Goal: Check status: Check status

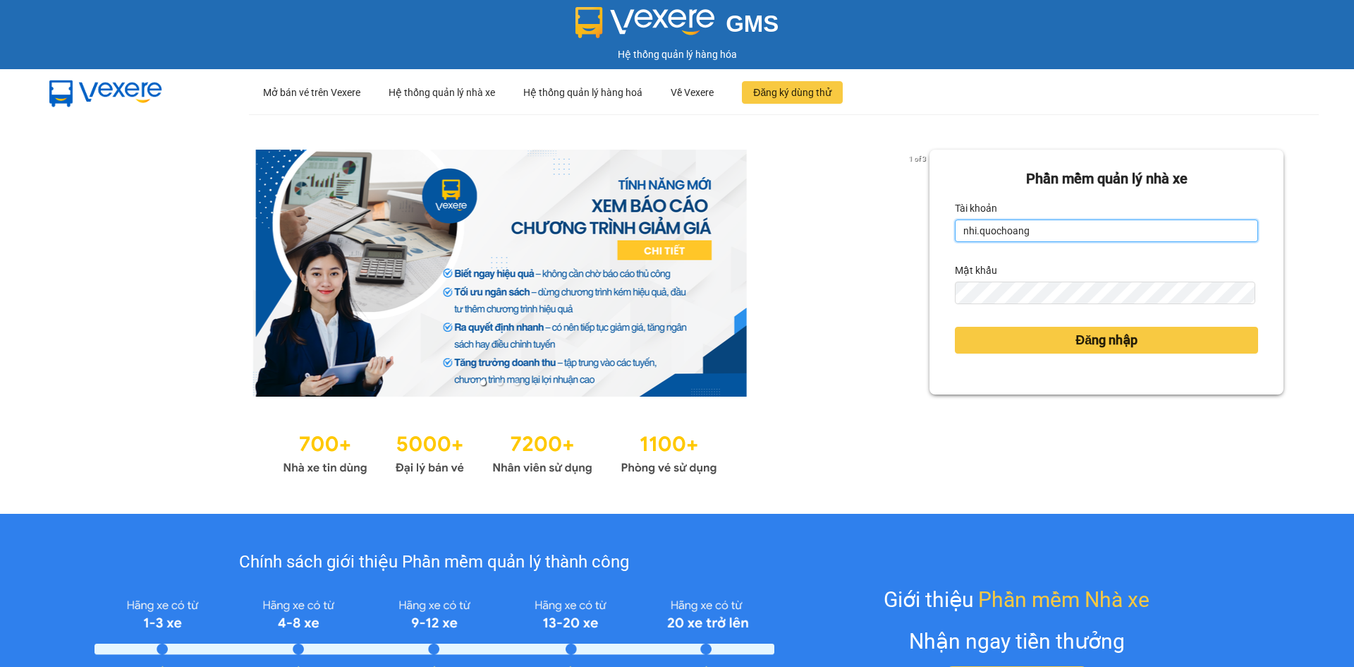
click at [1028, 229] on input "nhi.quochoang" at bounding box center [1106, 230] width 303 height 23
type input "haiyen.quochoang"
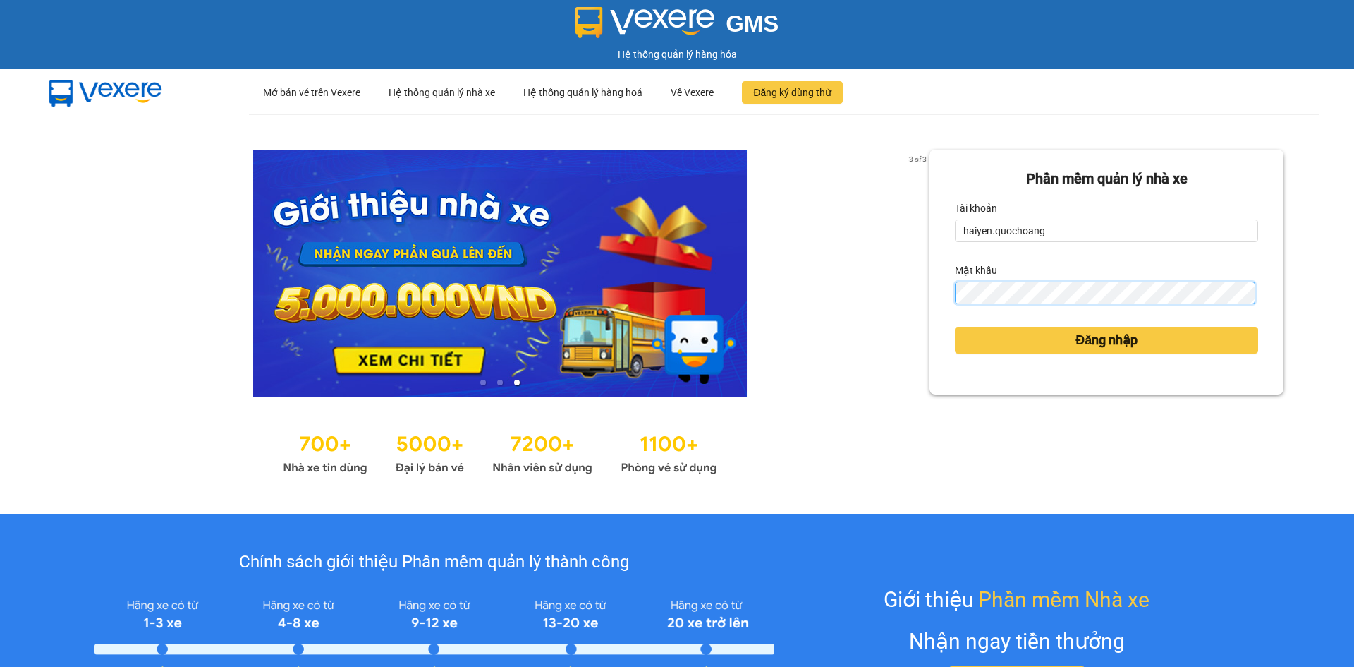
click at [955, 327] on button "Đăng nhập" at bounding box center [1106, 340] width 303 height 27
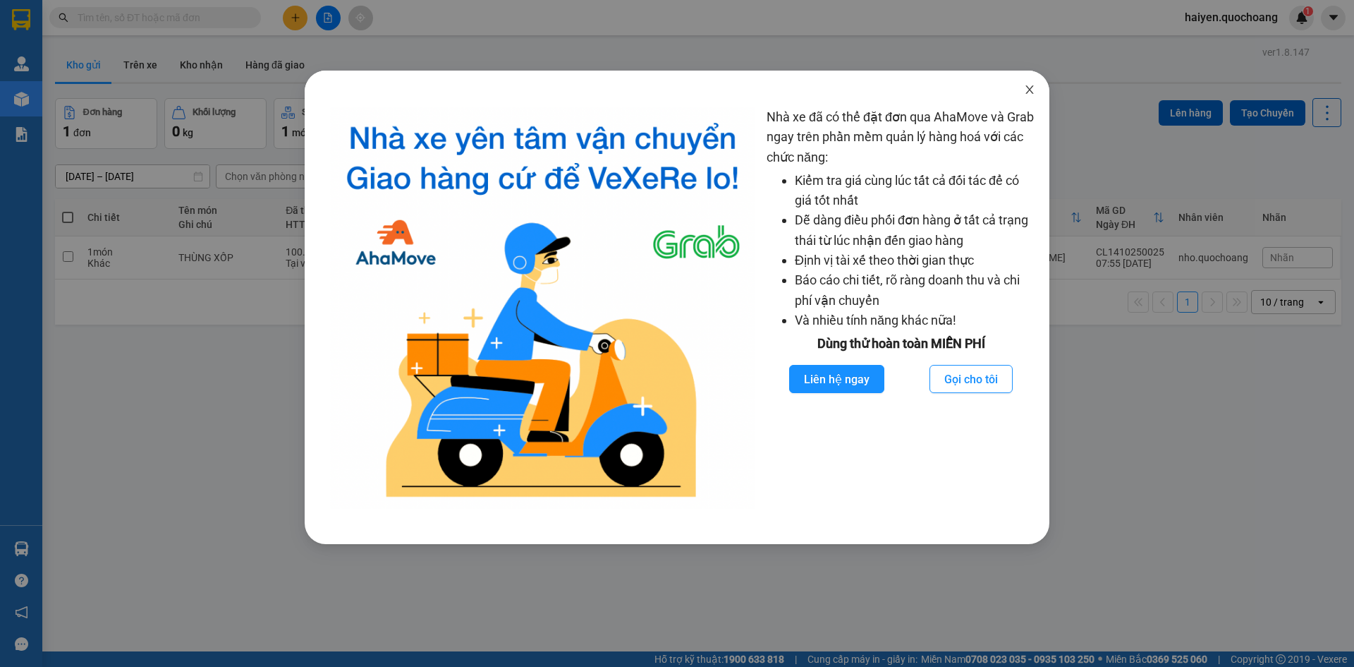
click at [1028, 89] on icon "close" at bounding box center [1029, 89] width 11 height 11
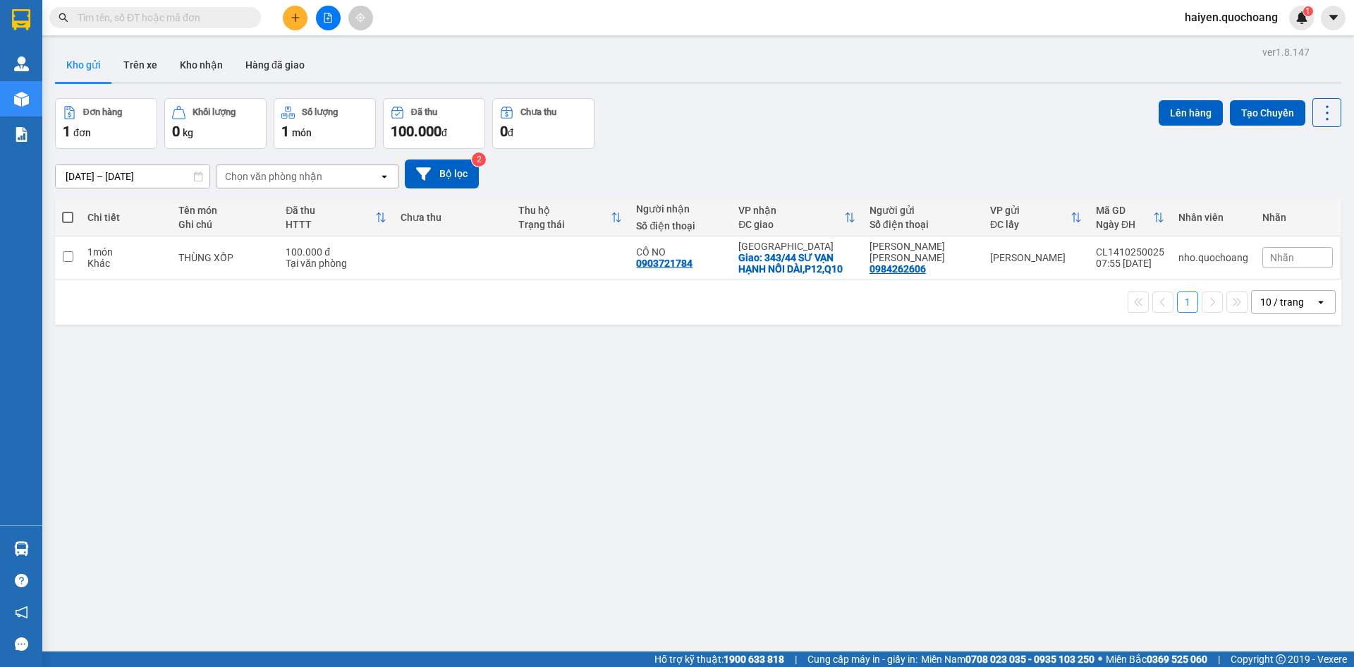
click at [124, 20] on input "text" at bounding box center [161, 18] width 166 height 16
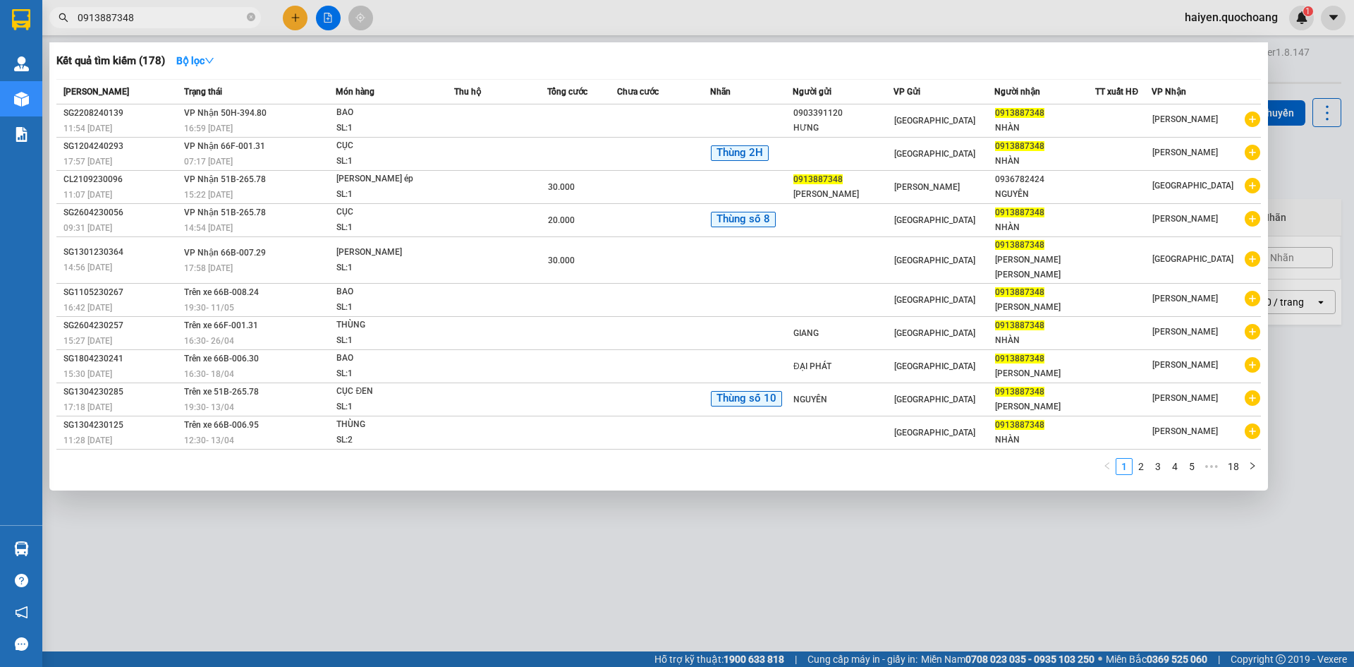
type input "0913887348"
